Goal: Check status: Check status

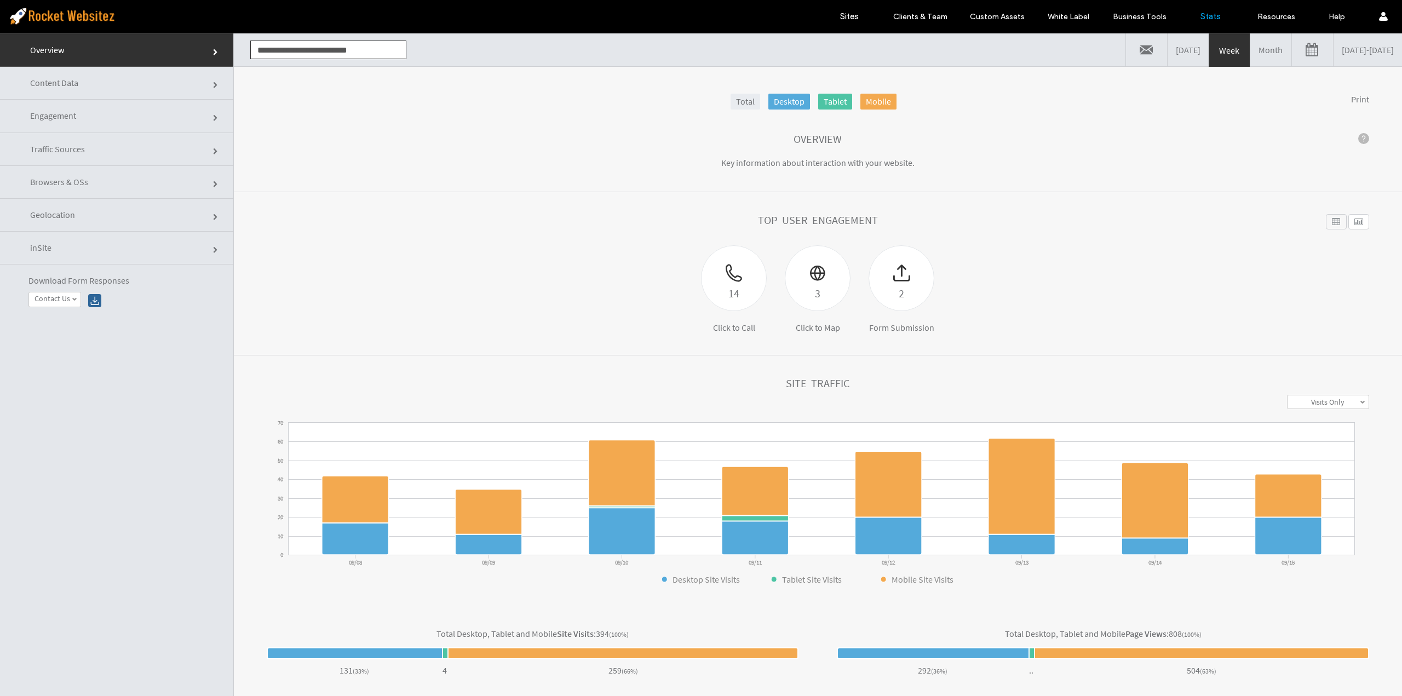
click at [1348, 54] on link "[DATE] - [DATE]" at bounding box center [1368, 49] width 68 height 33
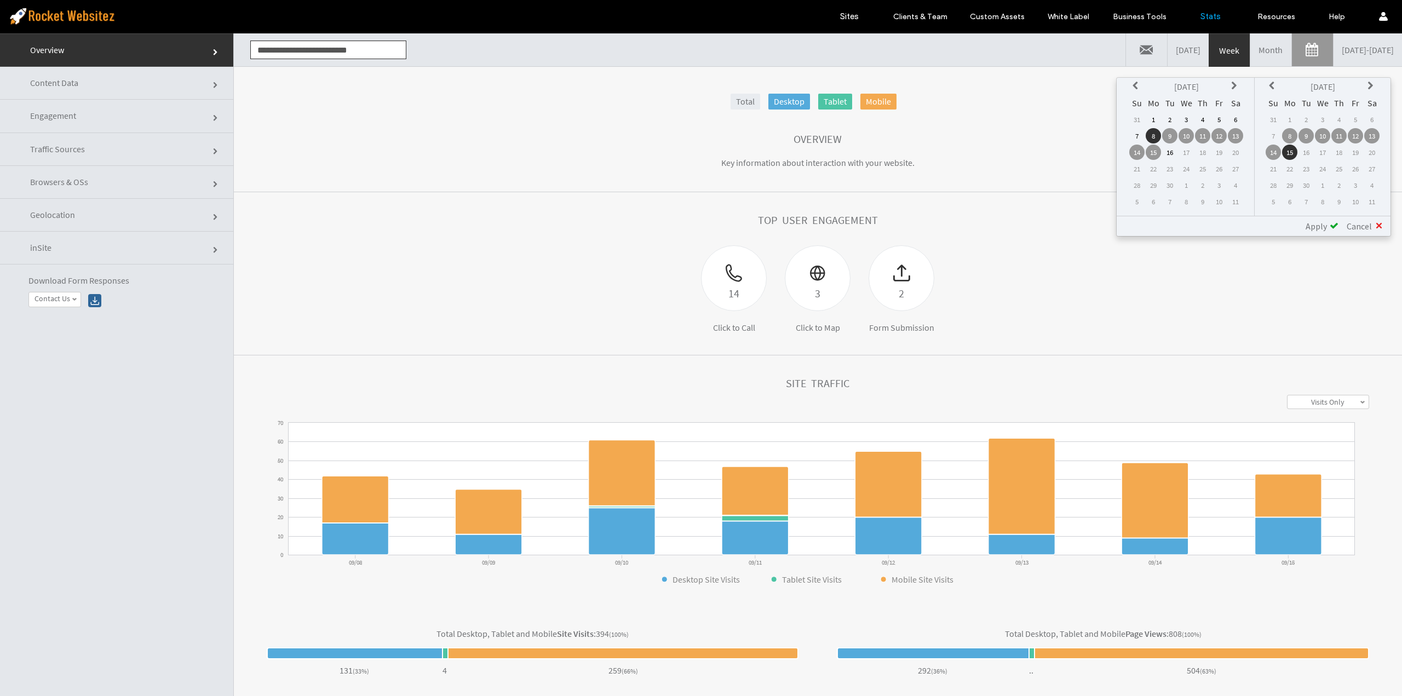
click at [1135, 87] on icon at bounding box center [1137, 86] width 9 height 9
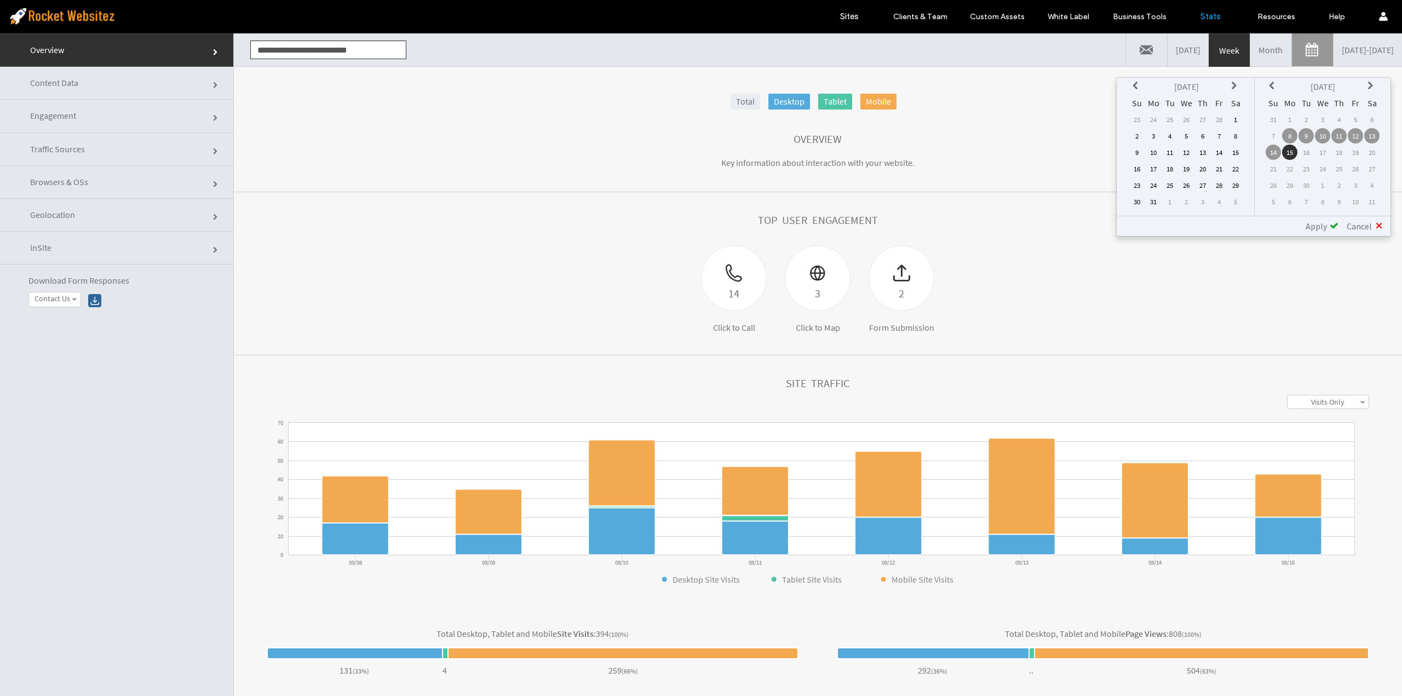
click at [1135, 87] on icon at bounding box center [1137, 86] width 9 height 9
click at [1184, 116] on td "1" at bounding box center [1186, 119] width 15 height 15
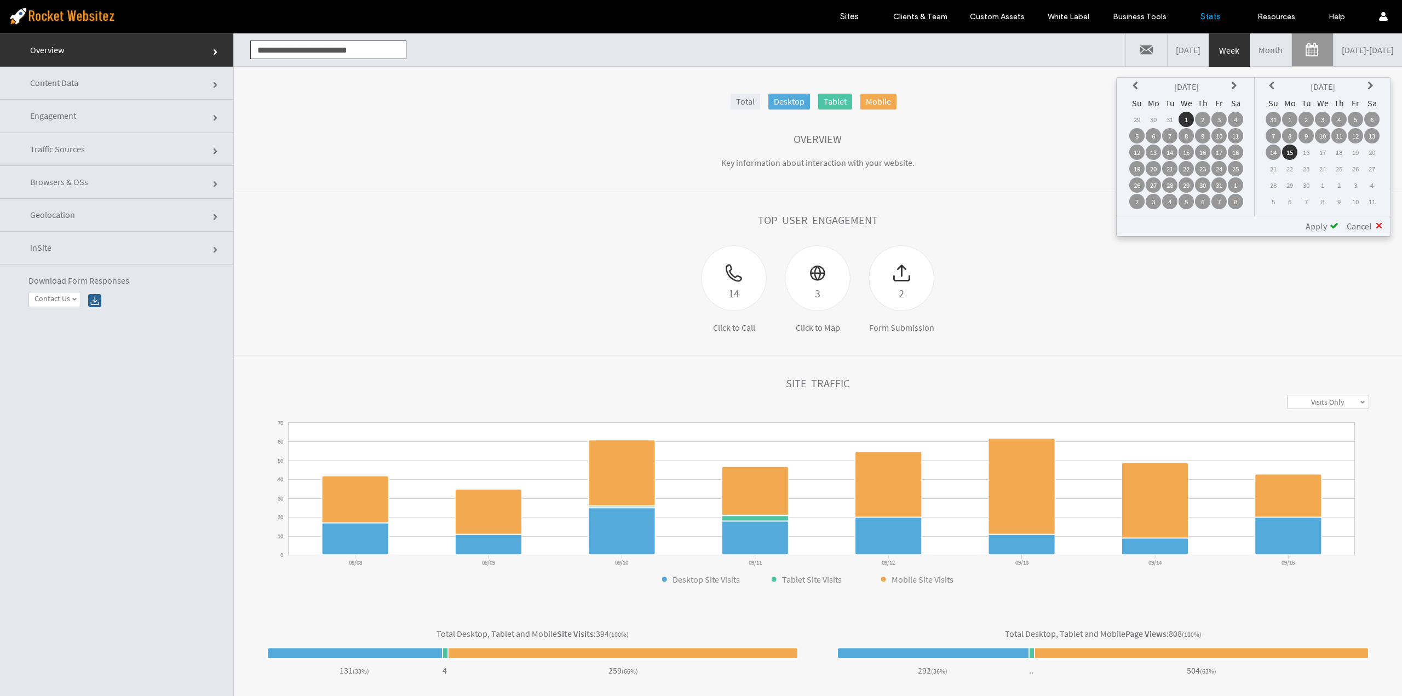
click at [1333, 226] on span at bounding box center [1334, 225] width 9 height 9
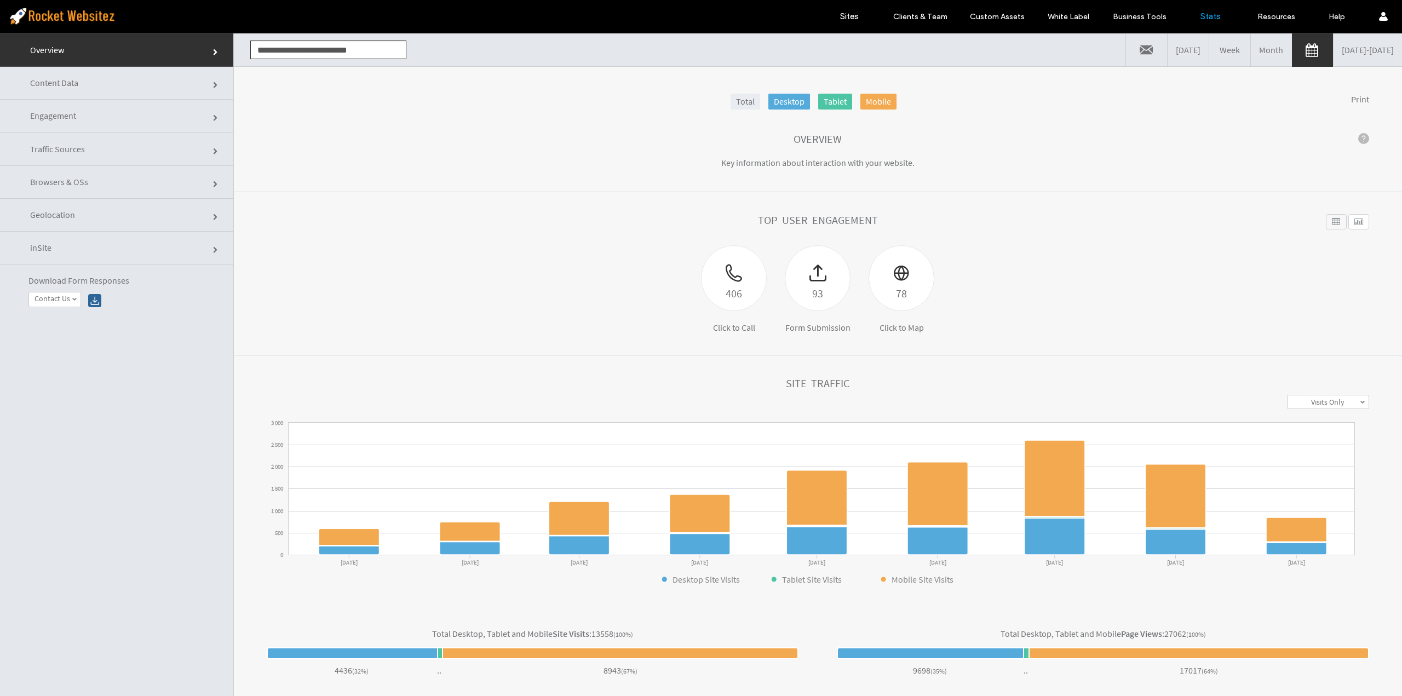
click at [1334, 58] on link "[DATE] - [DATE]" at bounding box center [1368, 49] width 68 height 33
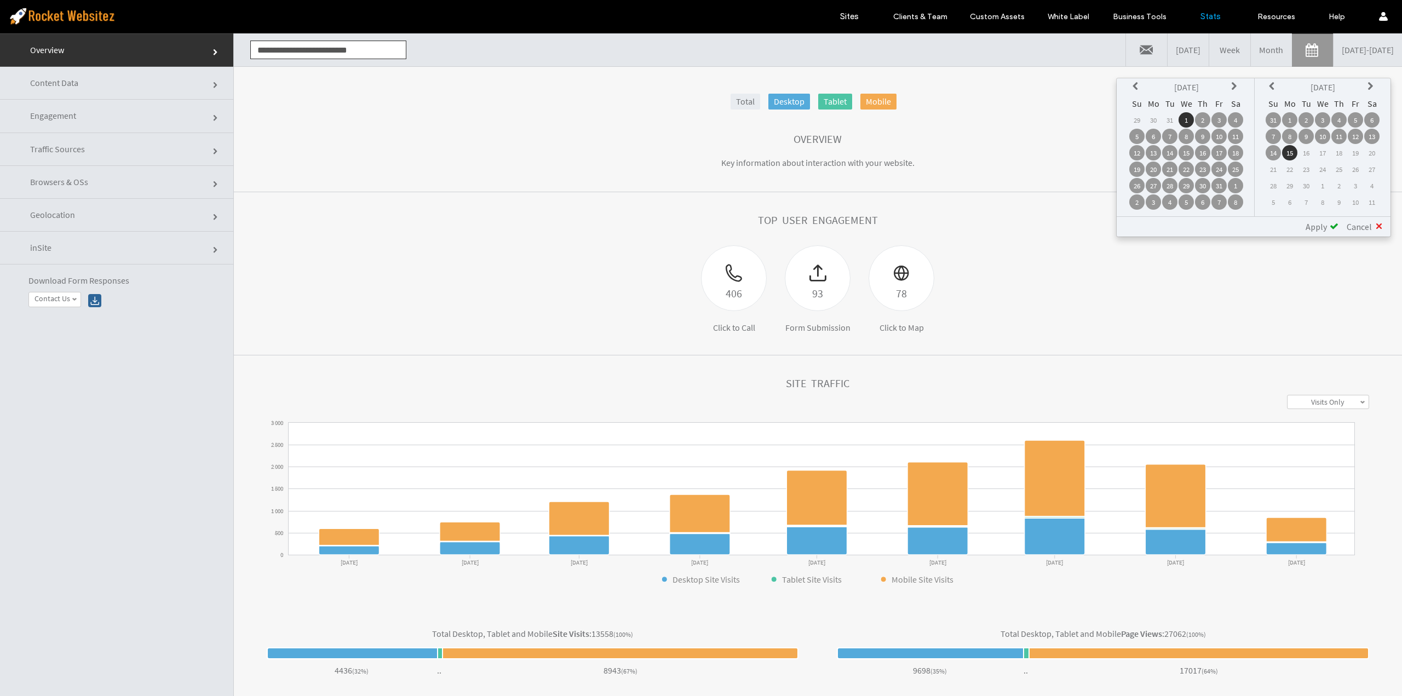
click at [1136, 88] on icon at bounding box center [1137, 86] width 9 height 9
click at [1136, 87] on icon at bounding box center [1137, 86] width 9 height 9
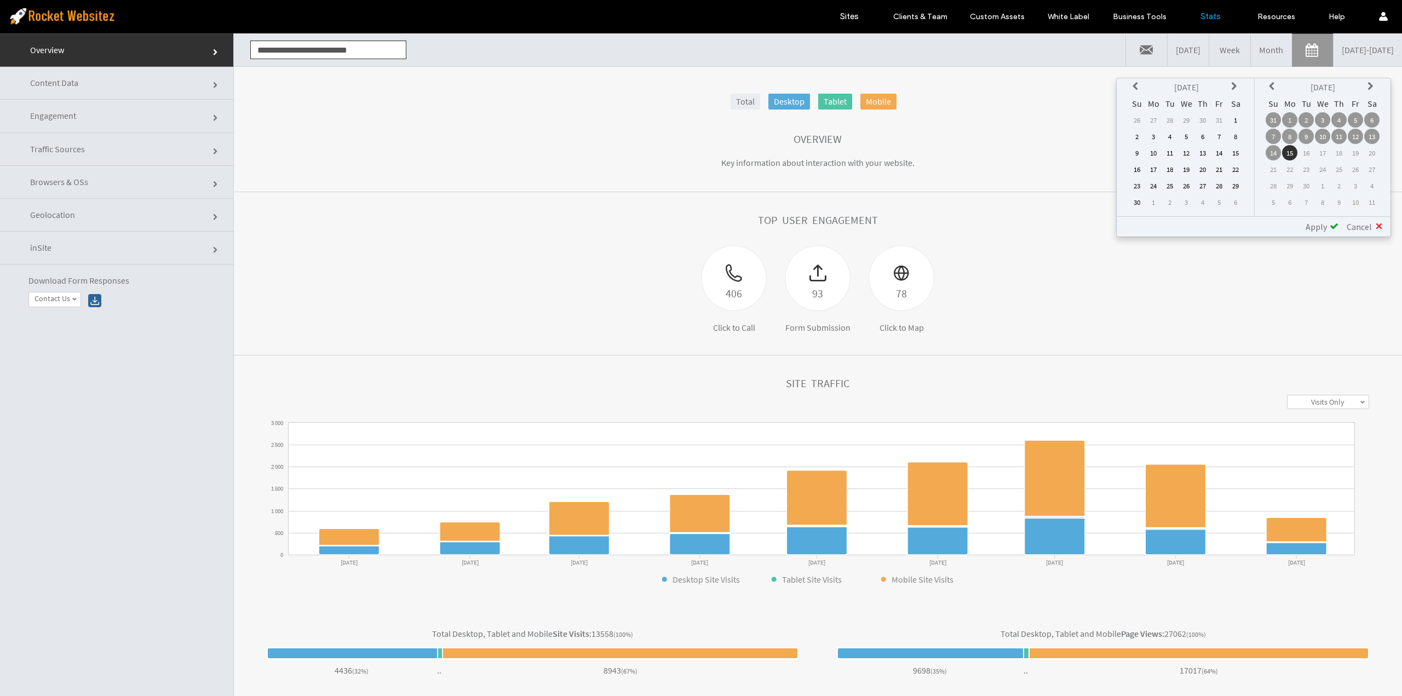
click at [1136, 87] on icon at bounding box center [1137, 86] width 9 height 9
click at [1154, 120] on td "1" at bounding box center [1153, 119] width 15 height 15
click at [1271, 82] on icon at bounding box center [1273, 86] width 9 height 9
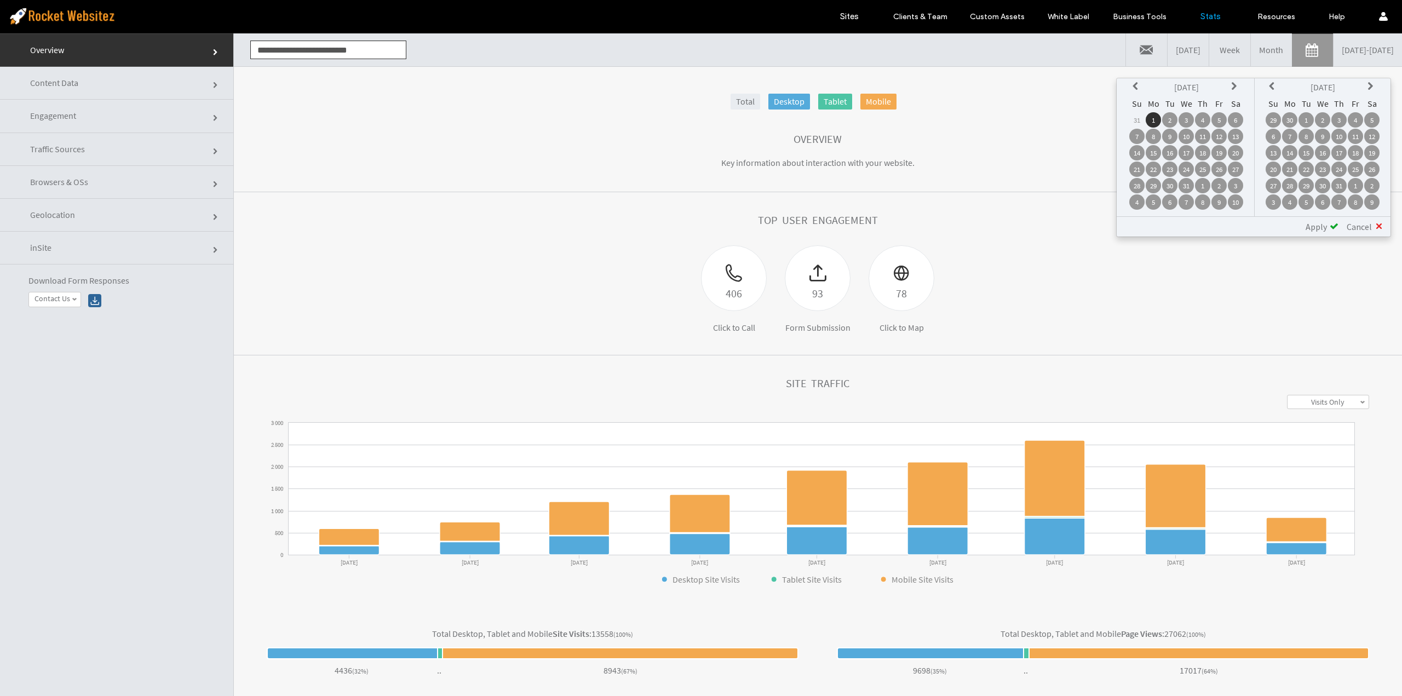
click at [1271, 82] on icon at bounding box center [1273, 86] width 9 height 9
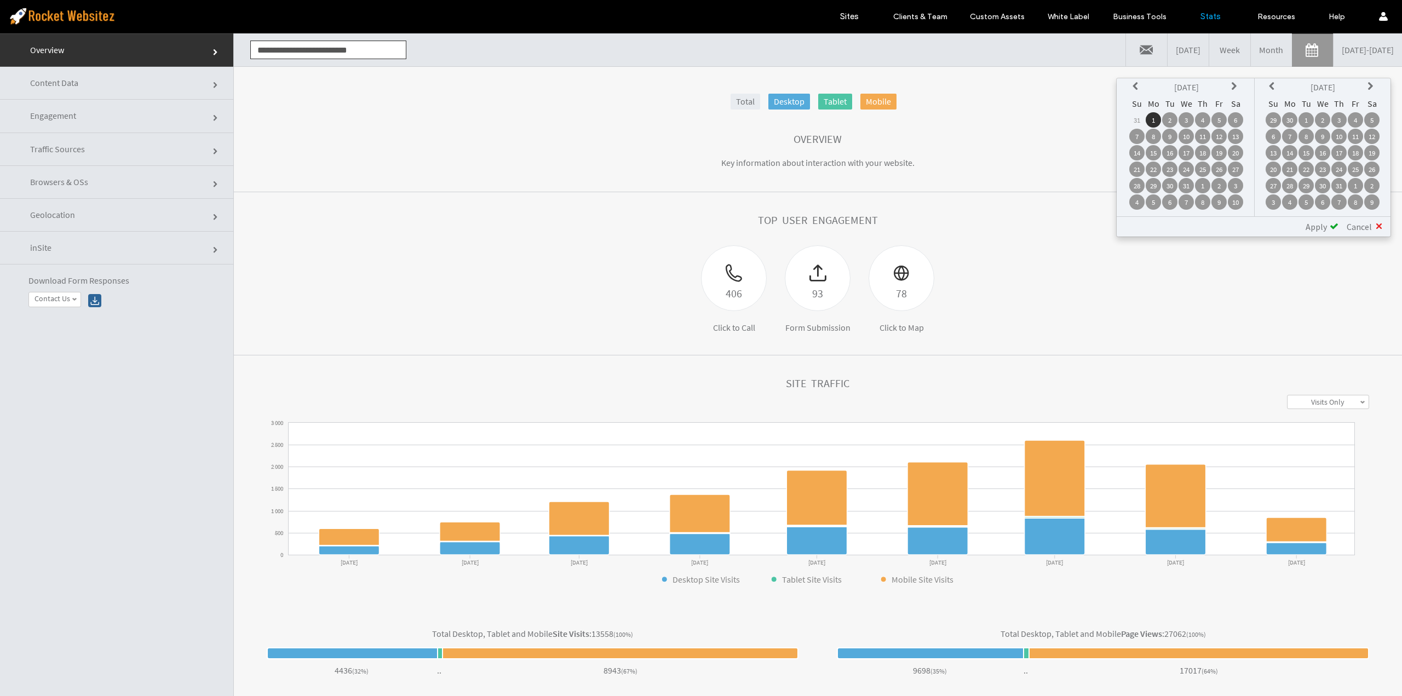
click at [1271, 82] on icon at bounding box center [1273, 86] width 9 height 9
click at [1370, 85] on icon at bounding box center [1372, 86] width 9 height 9
click at [1277, 169] on td "15" at bounding box center [1273, 169] width 15 height 15
click at [1322, 227] on span "Apply" at bounding box center [1316, 226] width 21 height 11
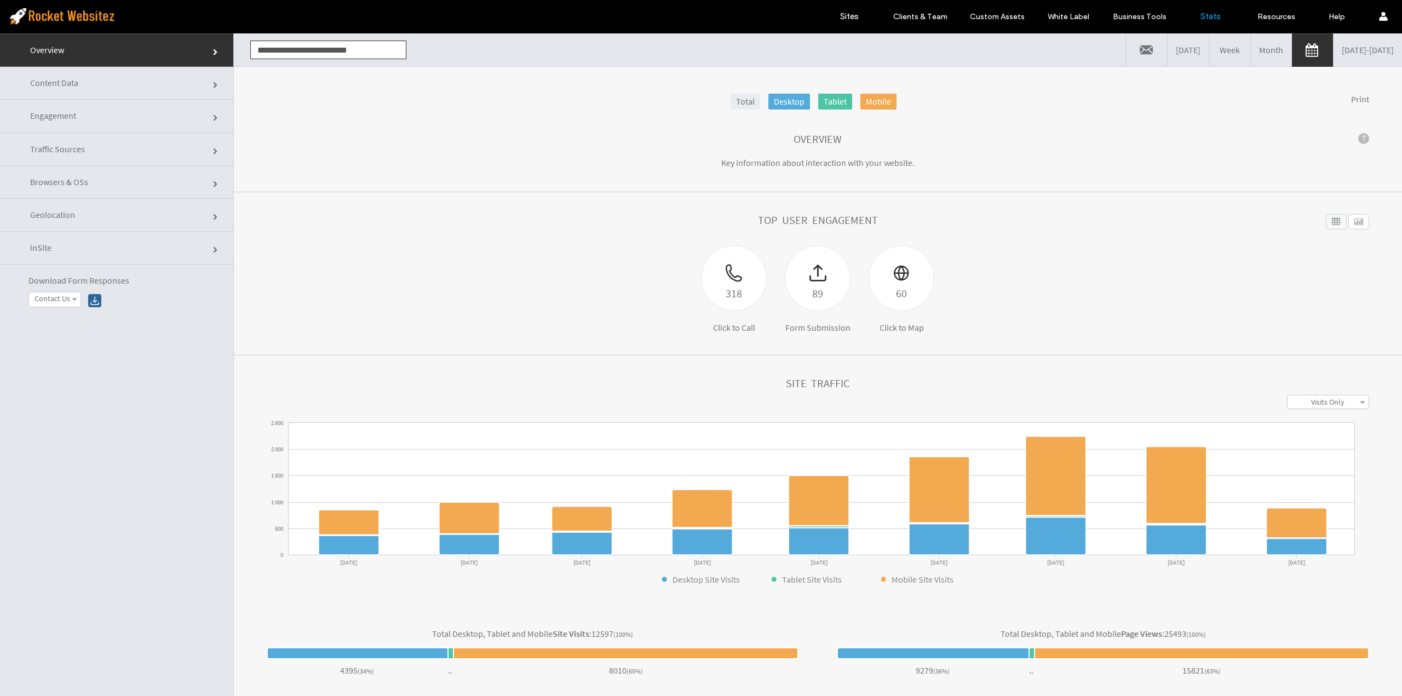
click at [1035, 305] on div "318 Click to Call 89 Form Submission 60 Click to Map" at bounding box center [818, 289] width 474 height 88
click at [1344, 54] on link "[DATE] - [DATE]" at bounding box center [1368, 49] width 68 height 33
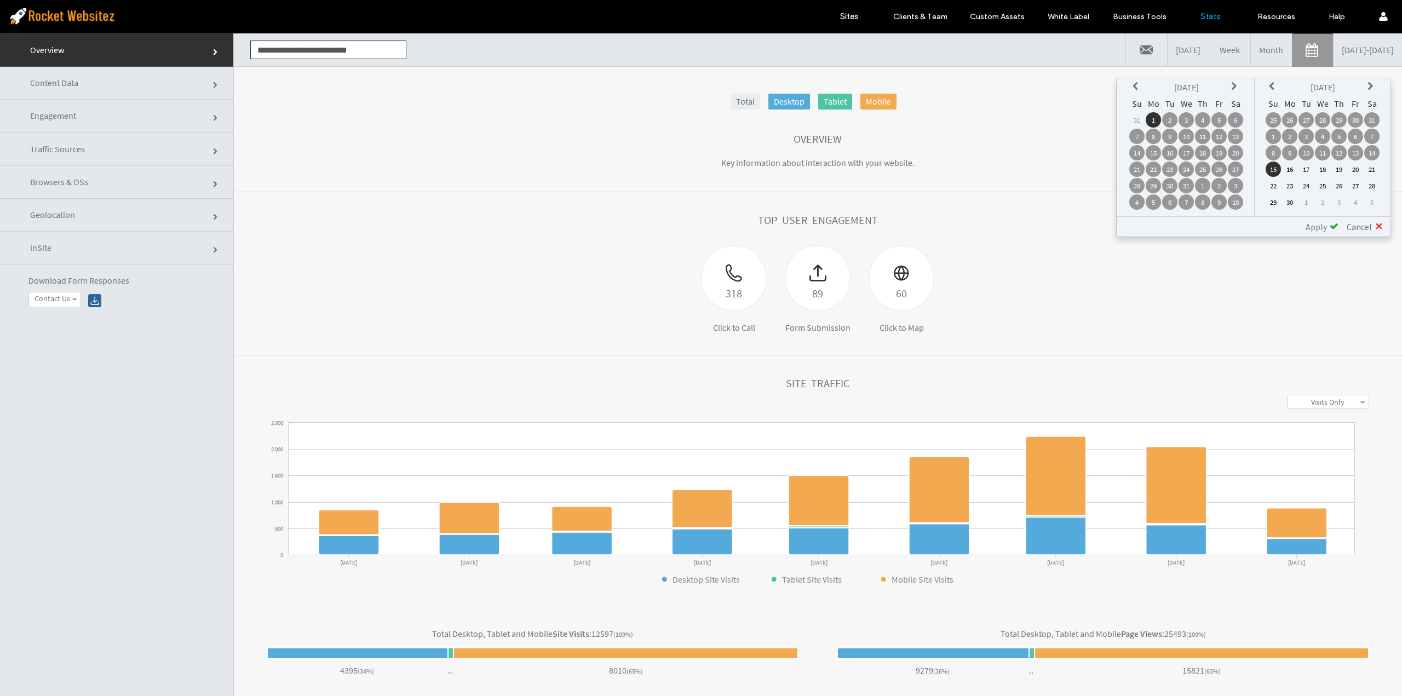
click at [1135, 87] on icon at bounding box center [1137, 86] width 9 height 9
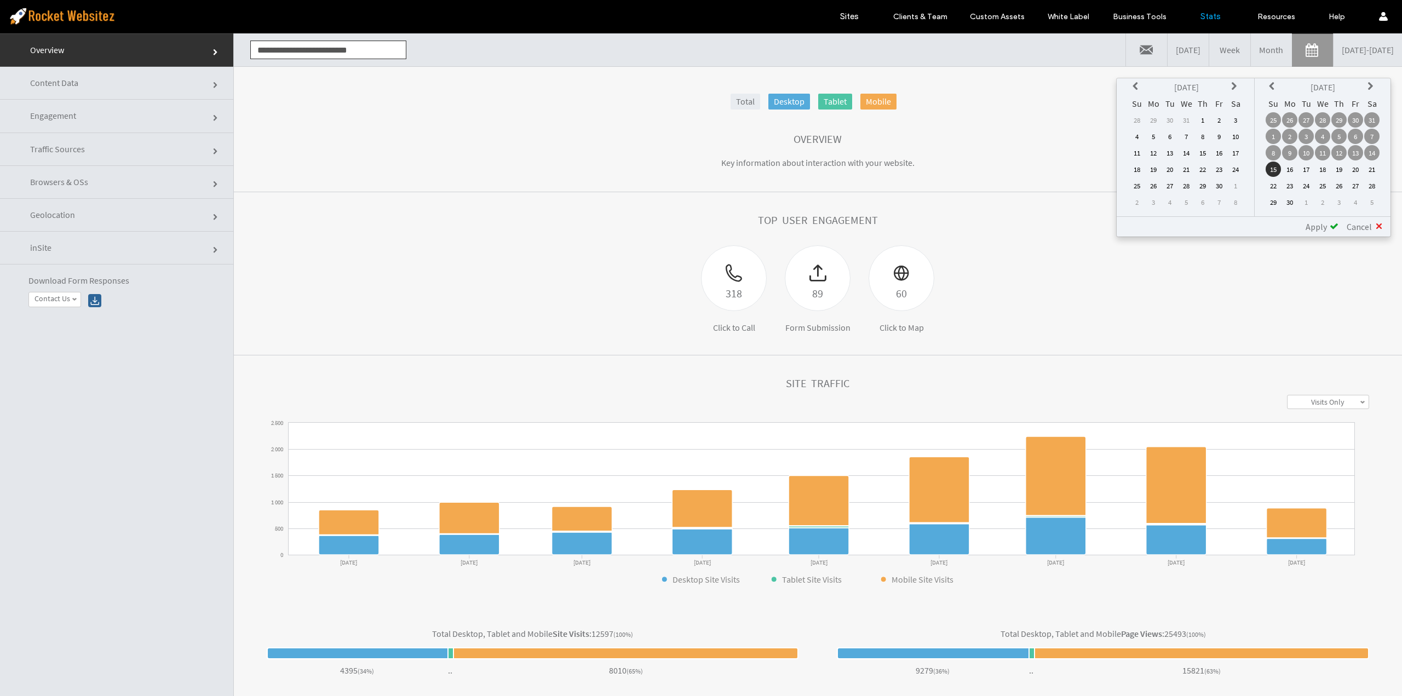
click at [1135, 87] on icon at bounding box center [1137, 86] width 9 height 9
click at [1142, 133] on td "1" at bounding box center [1137, 136] width 15 height 15
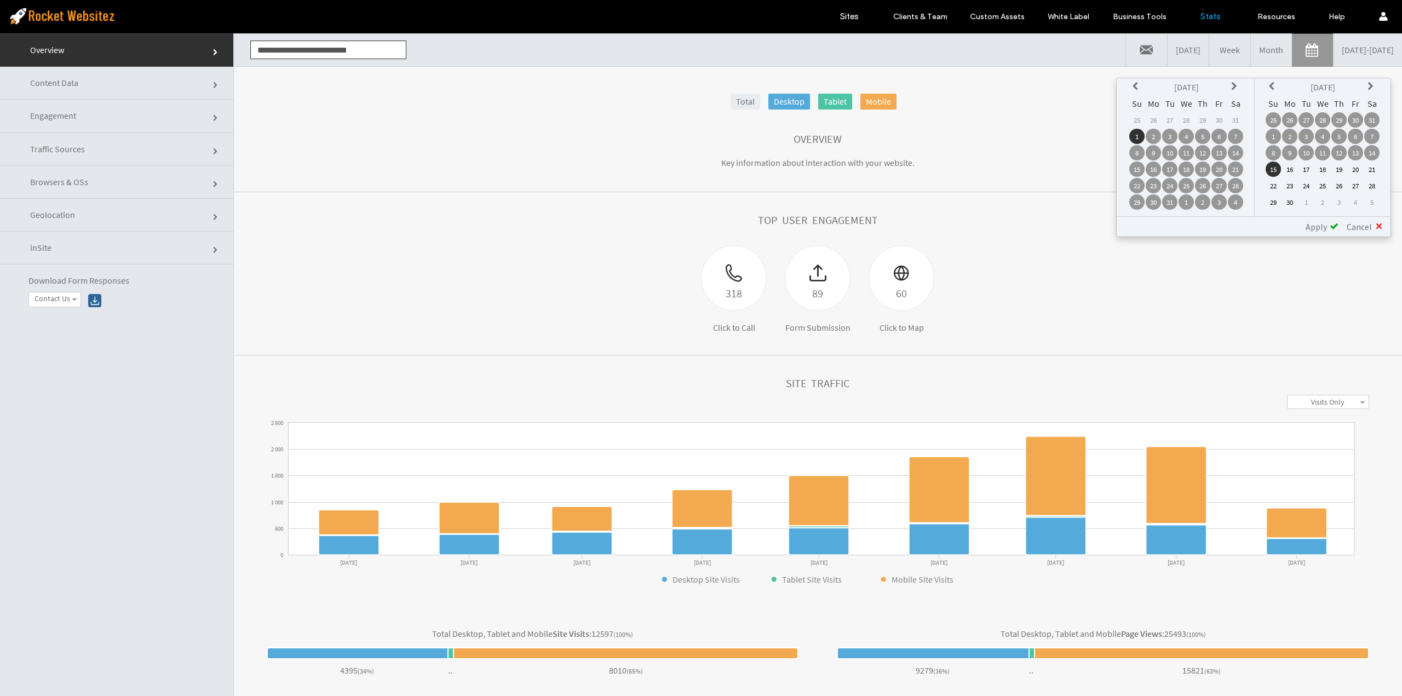
click at [1275, 85] on icon at bounding box center [1273, 86] width 9 height 9
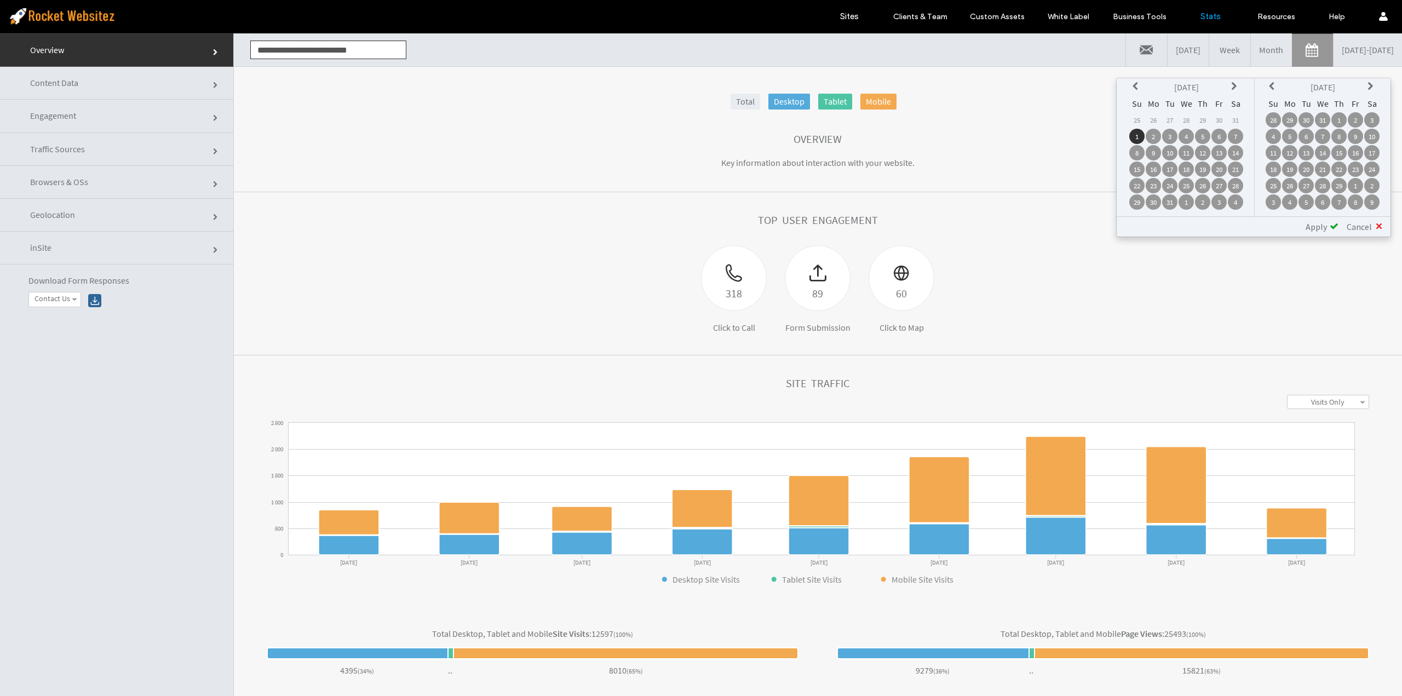
click at [1275, 85] on icon at bounding box center [1273, 86] width 9 height 9
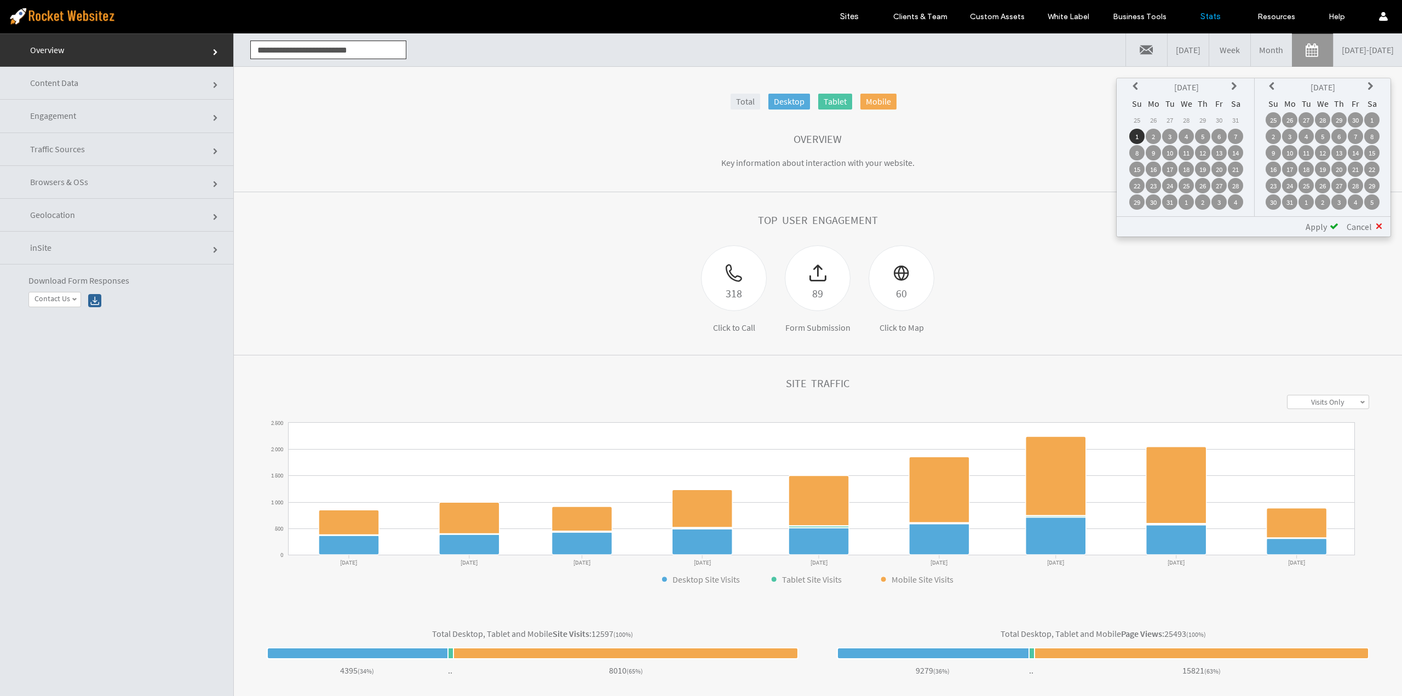
click at [1371, 86] on icon at bounding box center [1372, 86] width 9 height 9
click at [1373, 155] on td "16" at bounding box center [1372, 152] width 15 height 15
click at [1328, 225] on div "Apply" at bounding box center [1318, 226] width 41 height 11
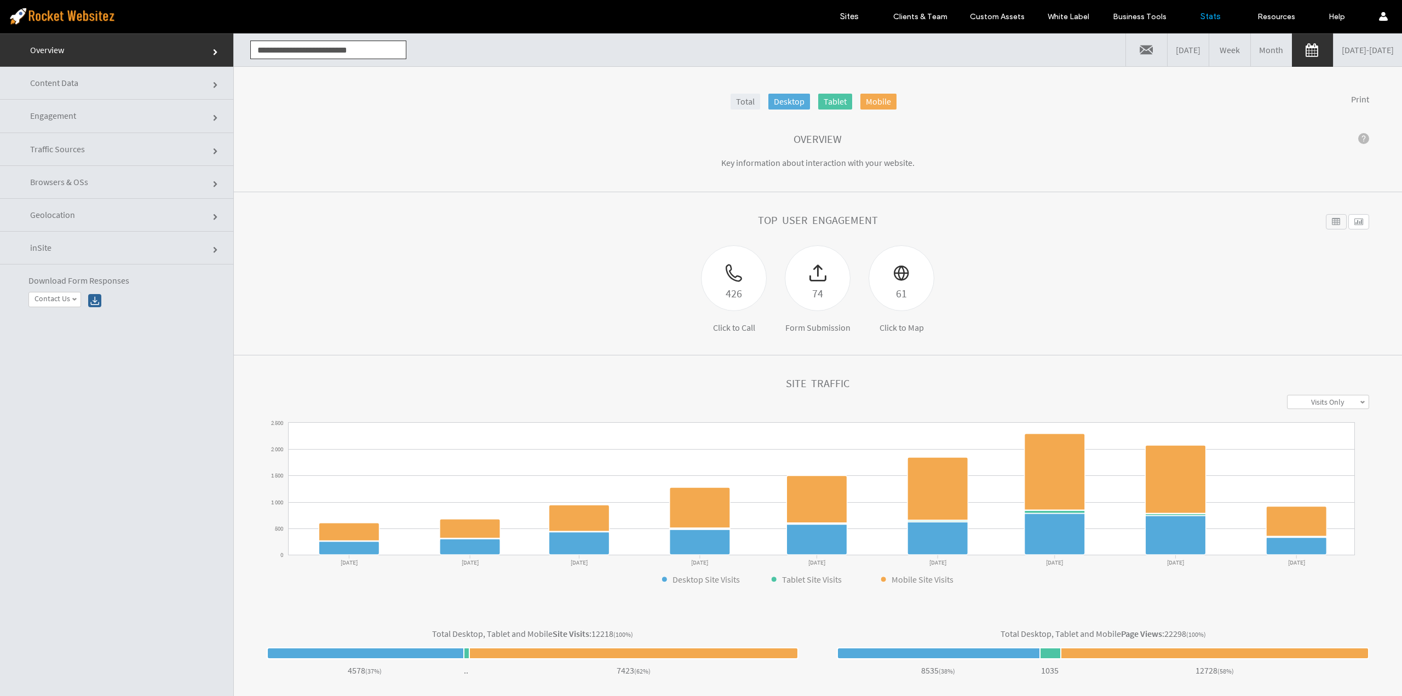
click at [1078, 303] on div "426 Click to Call 74 Form Submission 61 Click to Map" at bounding box center [818, 289] width 1103 height 88
